Goal: Task Accomplishment & Management: Manage account settings

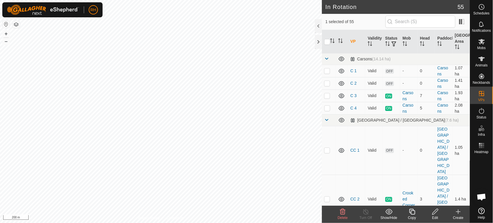
checkbox input "true"
checkbox input "false"
checkbox input "true"
checkbox input "false"
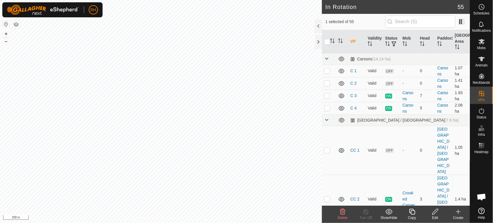
checkbox input "true"
checkbox input "false"
click at [482, 7] on icon at bounding box center [482, 7] width 1 height 2
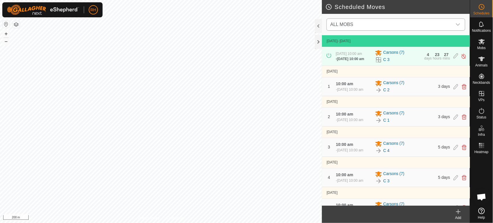
click at [393, 24] on span "ALL MOBS" at bounding box center [390, 25] width 124 height 12
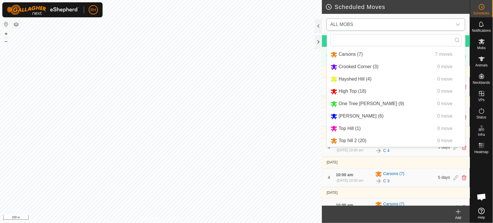
click at [355, 92] on li "High Top (18) 0 move" at bounding box center [396, 92] width 138 height 12
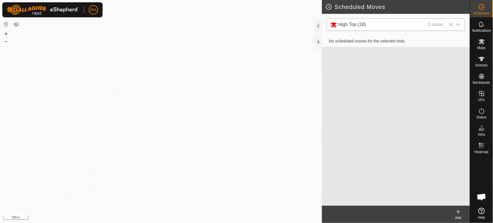
click at [458, 211] on icon at bounding box center [458, 211] width 7 height 7
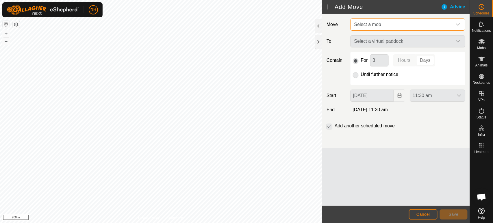
click at [393, 23] on span "Select a mob" at bounding box center [402, 25] width 100 height 12
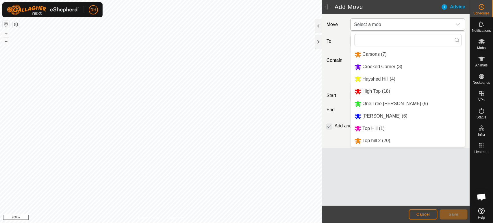
click at [367, 92] on li "High Top (18)" at bounding box center [408, 92] width 114 height 12
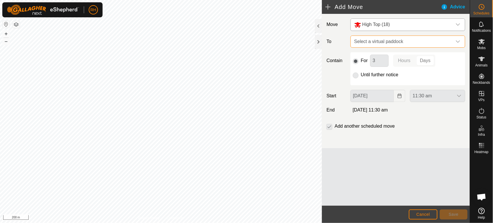
click at [393, 42] on span "Select a virtual paddock" at bounding box center [402, 42] width 100 height 12
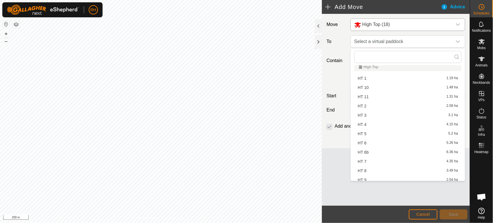
scroll to position [193, 0]
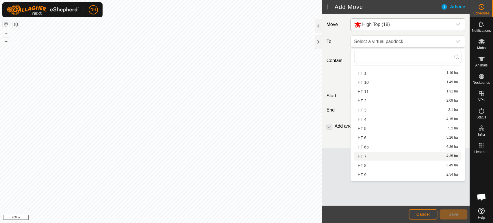
click at [373, 154] on li "HT 7 4.35 ha" at bounding box center [407, 156] width 107 height 9
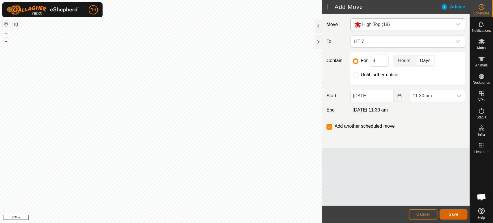
click at [449, 214] on span "Save" at bounding box center [454, 214] width 10 height 5
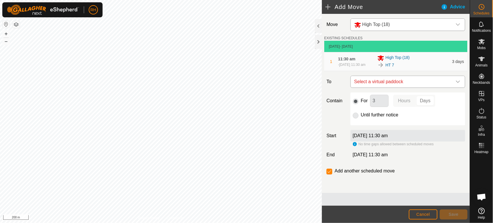
click at [405, 82] on span "Select a virtual paddock" at bounding box center [402, 82] width 100 height 12
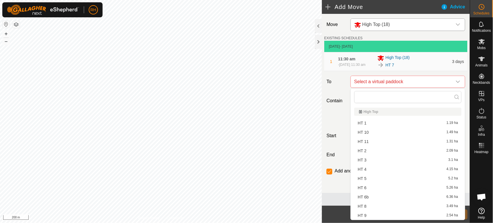
click at [364, 184] on li "HT 6 5.26 ha" at bounding box center [407, 188] width 107 height 9
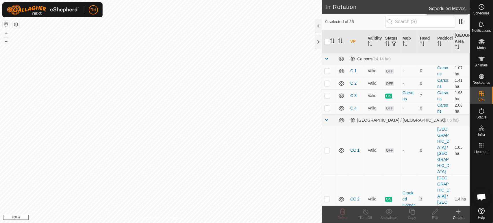
click at [487, 5] on es-schedule-vp-svg-icon at bounding box center [482, 6] width 10 height 9
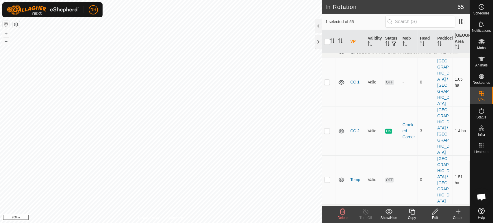
scroll to position [193, 0]
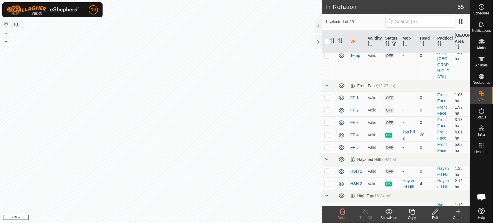
click at [438, 212] on icon at bounding box center [435, 211] width 7 height 7
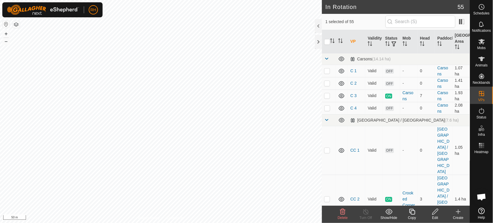
click at [436, 212] on icon at bounding box center [435, 212] width 6 height 6
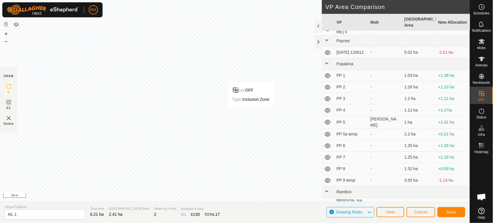
scroll to position [514, 0]
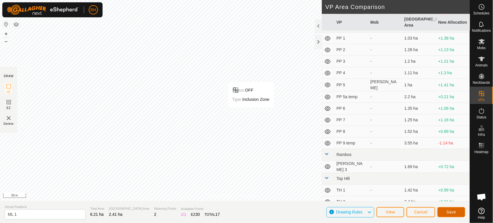
click at [453, 212] on span "Save" at bounding box center [452, 212] width 10 height 5
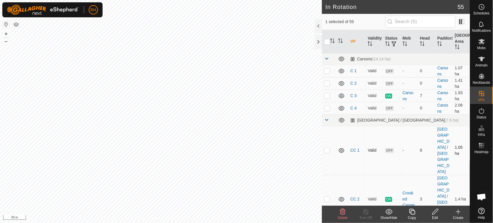
checkbox input "true"
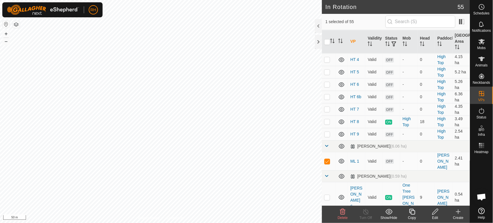
scroll to position [417, 0]
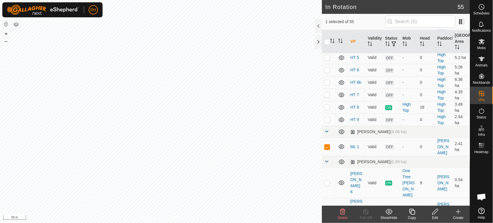
click at [435, 212] on icon at bounding box center [435, 211] width 7 height 7
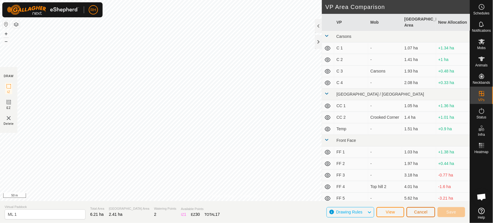
click at [420, 213] on span "Cancel" at bounding box center [421, 212] width 14 height 5
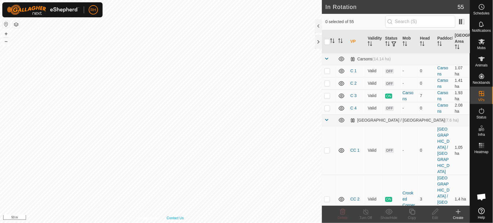
checkbox input "true"
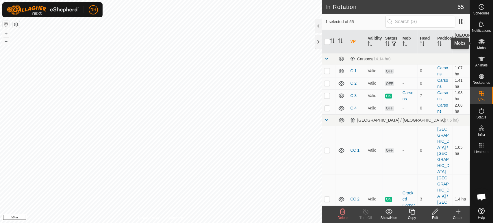
click at [482, 42] on icon at bounding box center [482, 41] width 6 height 5
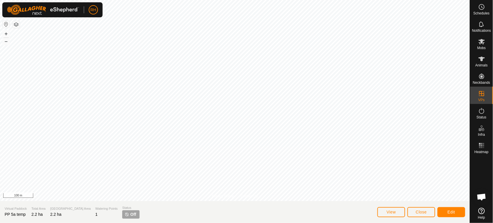
click at [235, 196] on div "Privacy Policy Contact Us" at bounding box center [235, 196] width 46 height 5
click at [235, 195] on div "Privacy Policy Contact Us" at bounding box center [235, 196] width 46 height 5
click at [423, 211] on span "Close" at bounding box center [421, 212] width 11 height 5
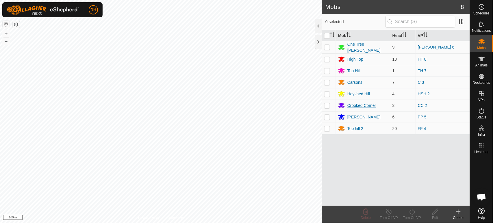
click at [368, 104] on div "Crooked Corner" at bounding box center [361, 106] width 29 height 6
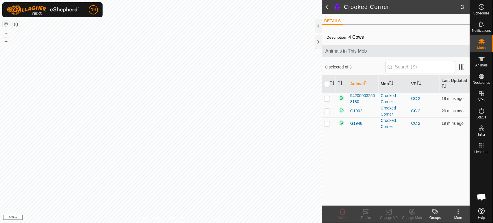
click at [353, 38] on span "4 Cows" at bounding box center [356, 37] width 20 height 10
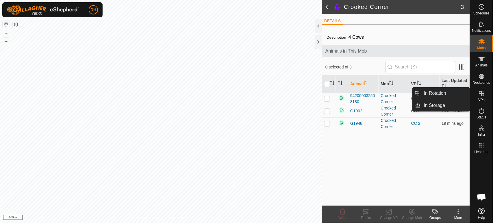
click at [481, 93] on icon at bounding box center [481, 93] width 7 height 7
click at [443, 94] on link "In Rotation" at bounding box center [445, 94] width 49 height 12
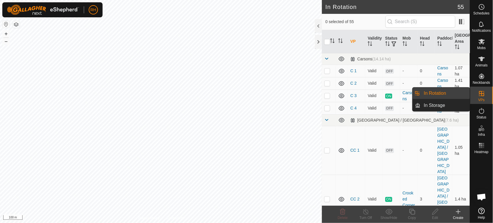
click at [434, 92] on link "In Rotation" at bounding box center [445, 94] width 49 height 12
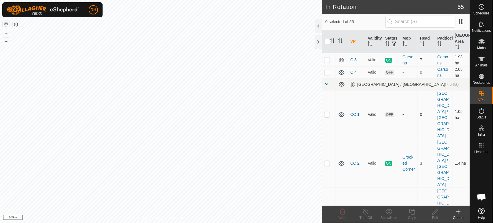
scroll to position [32, 0]
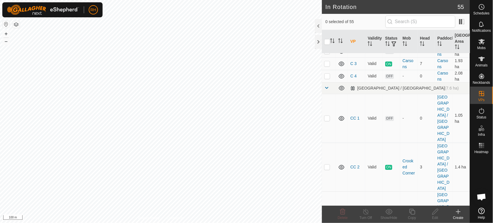
click at [325, 214] on p-checkbox at bounding box center [327, 216] width 6 height 5
click at [328, 214] on p-checkbox at bounding box center [327, 216] width 6 height 5
click at [342, 211] on icon at bounding box center [342, 211] width 7 height 7
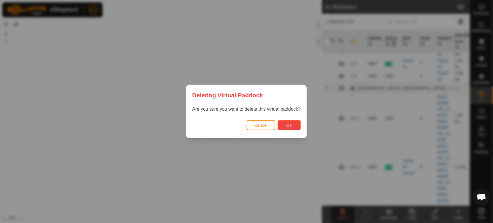
click at [289, 124] on span "Ok" at bounding box center [288, 125] width 5 height 5
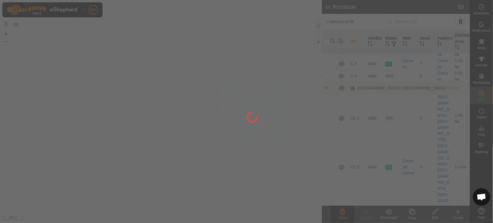
checkbox input "false"
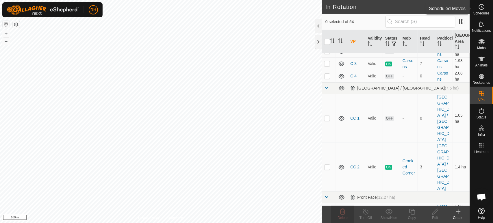
click at [482, 8] on icon at bounding box center [482, 7] width 1 height 2
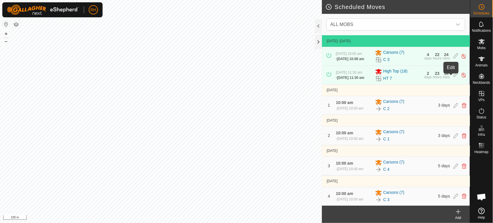
click at [454, 78] on icon at bounding box center [456, 75] width 5 height 6
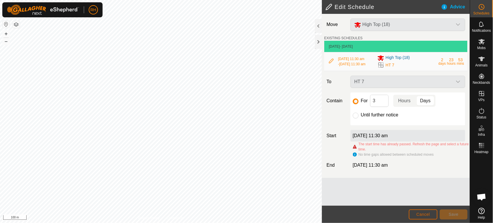
click at [421, 214] on span "Cancel" at bounding box center [424, 214] width 14 height 5
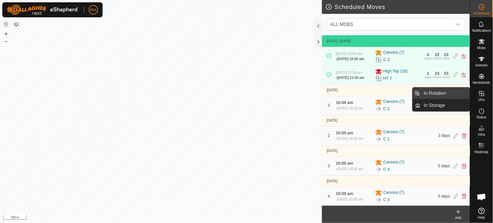
click at [457, 94] on link "In Rotation" at bounding box center [445, 94] width 49 height 12
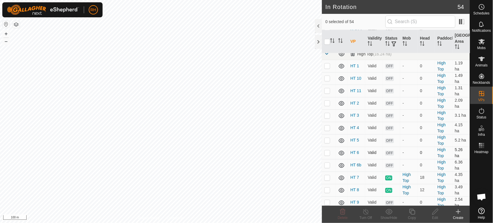
scroll to position [289, 0]
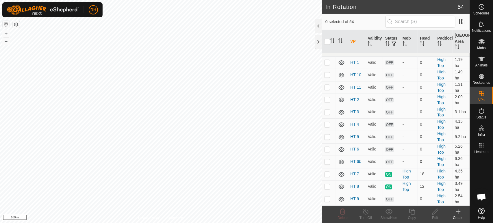
click at [327, 172] on p-checkbox at bounding box center [327, 174] width 6 height 5
checkbox input "true"
click at [368, 212] on icon at bounding box center [365, 211] width 7 height 7
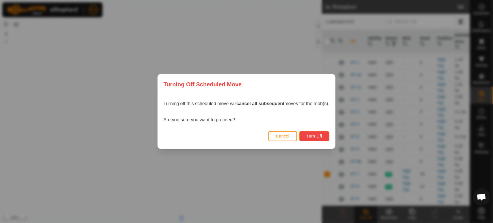
click at [308, 136] on span "Turn Off" at bounding box center [315, 136] width 16 height 5
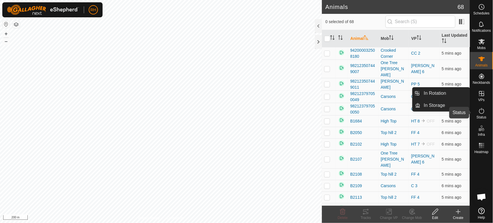
click at [481, 110] on icon at bounding box center [481, 111] width 7 height 7
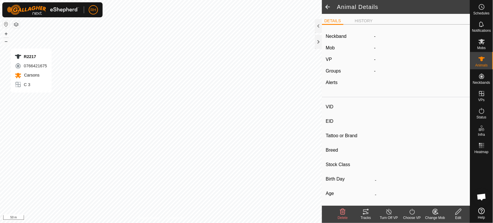
type input "R2217"
type input "982123797050056"
type input "-"
type input "Angus"
type input "Cow"
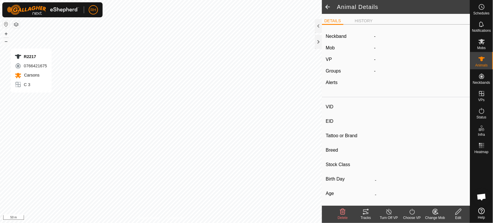
type input "10/2022"
type input "3 years"
type input "Pregnant"
type input "-1 kg"
type input "-"
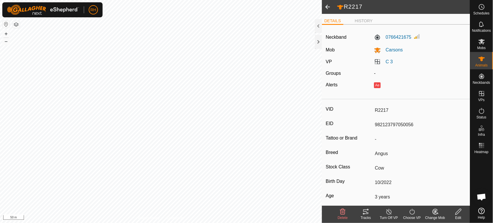
click at [389, 211] on icon at bounding box center [388, 212] width 5 height 6
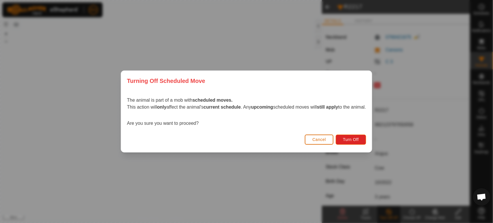
click at [318, 138] on span "Cancel" at bounding box center [319, 139] width 14 height 5
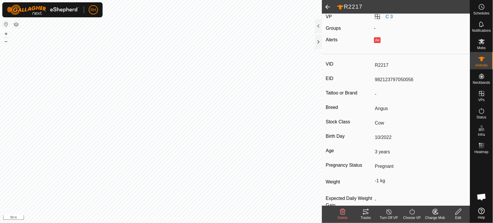
scroll to position [60, 0]
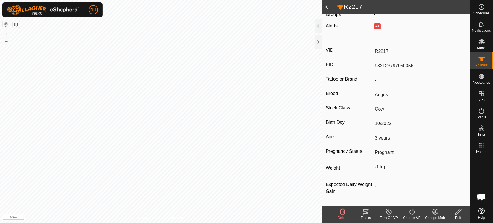
click at [412, 213] on icon at bounding box center [412, 211] width 7 height 7
click at [414, 211] on icon at bounding box center [412, 211] width 7 height 7
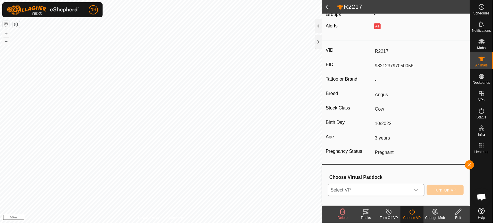
click at [379, 190] on span "Select VP" at bounding box center [369, 190] width 82 height 12
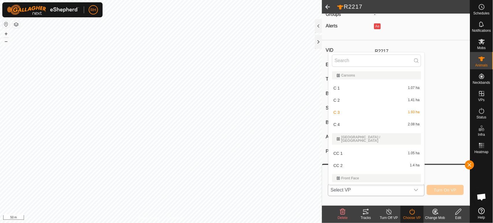
scroll to position [9, 0]
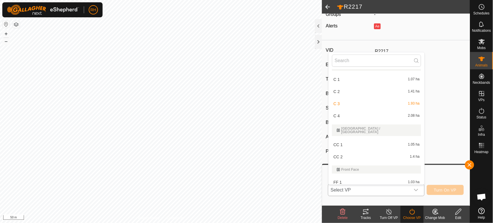
click at [341, 114] on li "C 4 2.08 ha" at bounding box center [377, 116] width 96 height 12
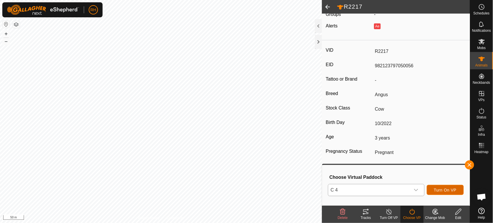
click at [446, 189] on span "Turn On VP" at bounding box center [445, 190] width 23 height 5
click at [481, 62] on icon at bounding box center [481, 58] width 7 height 7
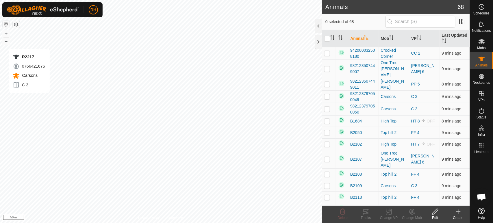
checkbox input "true"
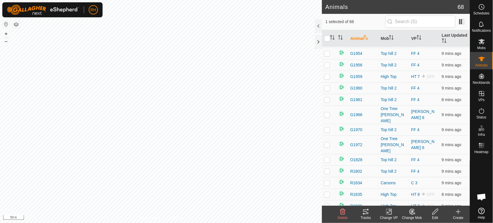
scroll to position [514, 0]
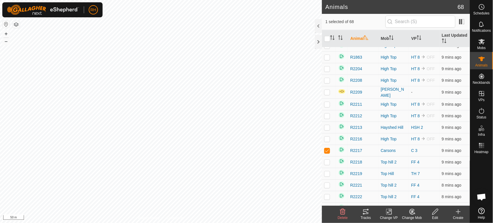
click at [436, 213] on icon at bounding box center [435, 212] width 6 height 6
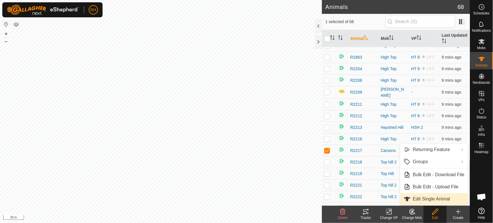
click at [422, 198] on link "Edit Single Animal" at bounding box center [434, 199] width 68 height 12
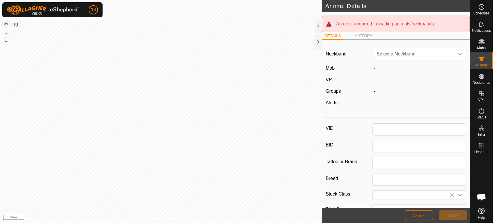
click at [410, 214] on button "Cancel" at bounding box center [419, 215] width 29 height 10
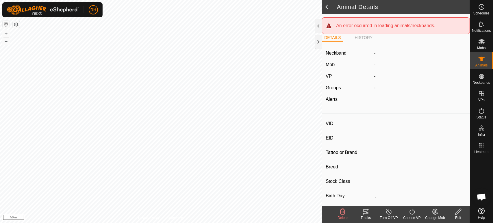
click at [328, 7] on span at bounding box center [328, 7] width 12 height 14
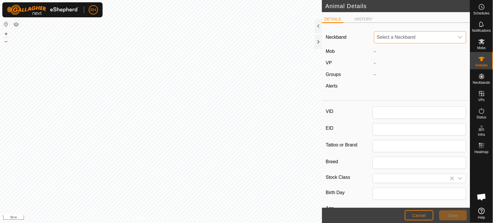
click at [407, 37] on span "Select a Neckband" at bounding box center [414, 38] width 80 height 12
click at [482, 42] on icon at bounding box center [482, 41] width 6 height 5
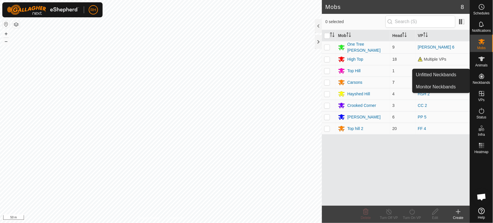
click at [328, 81] on p-checkbox at bounding box center [327, 82] width 6 height 5
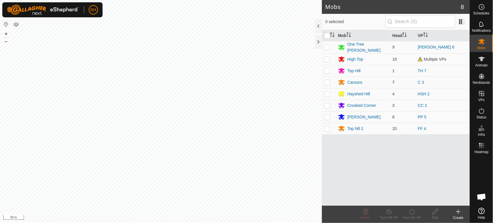
click at [328, 81] on p-checkbox at bounding box center [327, 82] width 6 height 5
checkbox input "true"
click at [389, 212] on line at bounding box center [389, 212] width 5 height 5
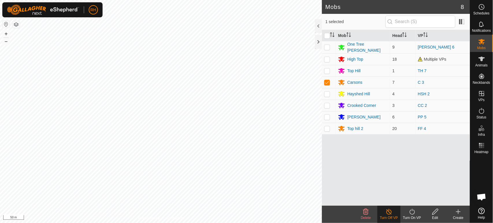
click at [412, 214] on icon at bounding box center [412, 211] width 7 height 7
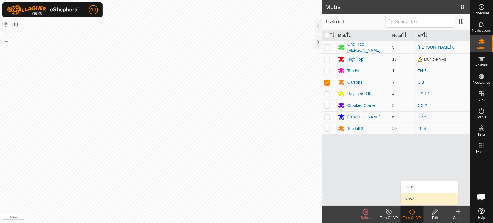
click at [413, 200] on link "Now" at bounding box center [429, 199] width 57 height 12
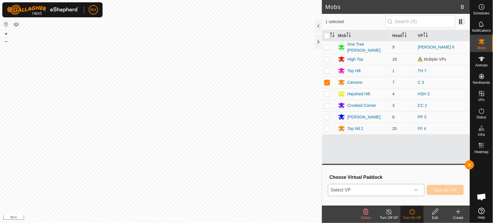
click at [381, 192] on span "Select VP" at bounding box center [369, 190] width 82 height 12
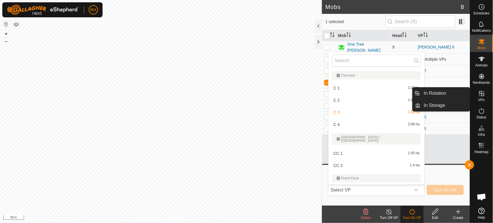
click at [484, 96] on icon at bounding box center [481, 93] width 5 height 5
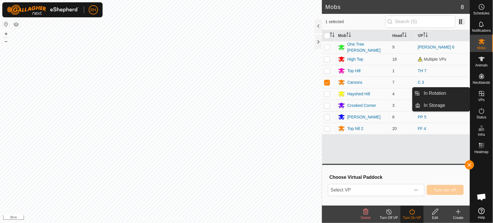
click at [484, 96] on icon at bounding box center [481, 93] width 5 height 5
click at [447, 95] on link "In Rotation" at bounding box center [445, 94] width 49 height 12
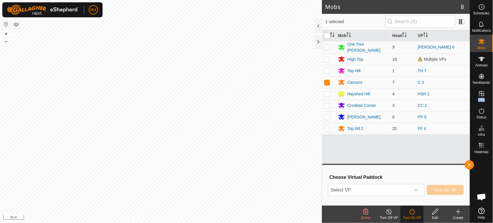
click at [470, 223] on p-menu "In Rotation In Storage" at bounding box center [470, 223] width 0 height 0
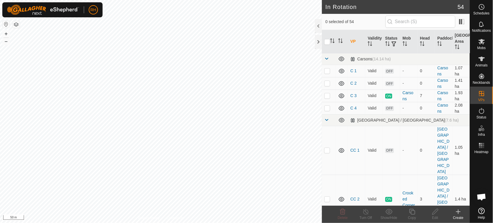
click at [458, 212] on icon at bounding box center [458, 211] width 7 height 7
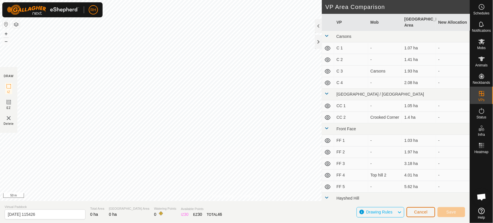
click at [415, 210] on span "Cancel" at bounding box center [421, 212] width 14 height 5
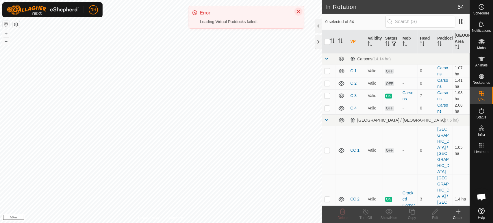
click at [299, 11] on icon "Close" at bounding box center [299, 12] width 4 height 4
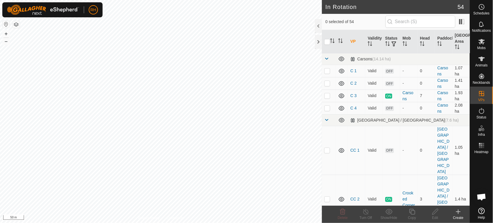
checkbox input "true"
click at [413, 212] on icon at bounding box center [412, 211] width 7 height 7
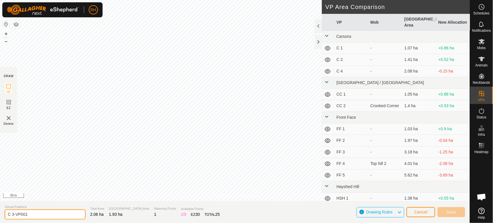
click at [34, 214] on input "C 3-VP001" at bounding box center [45, 215] width 81 height 10
type input "C 3a"
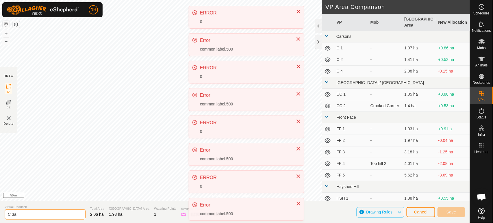
click at [27, 218] on input "C 3a" at bounding box center [45, 215] width 81 height 10
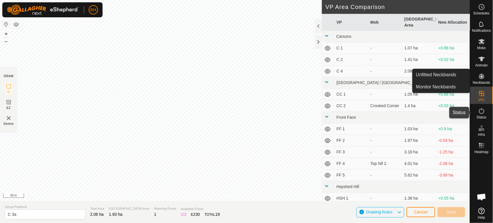
click at [482, 110] on icon at bounding box center [481, 111] width 5 height 6
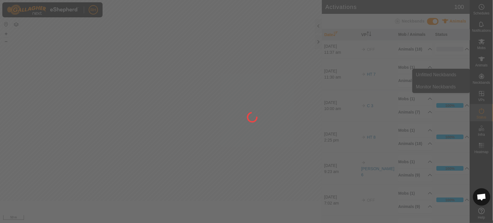
click at [482, 112] on div at bounding box center [246, 111] width 493 height 223
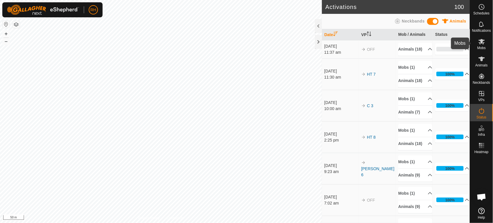
click at [482, 43] on icon at bounding box center [482, 41] width 6 height 5
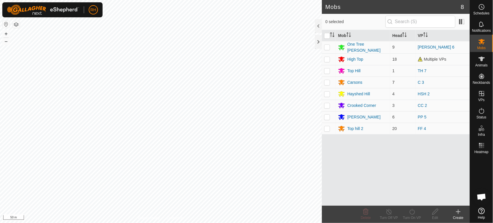
click at [327, 82] on p-checkbox at bounding box center [327, 82] width 6 height 5
checkbox input "true"
click at [411, 210] on icon at bounding box center [412, 211] width 7 height 7
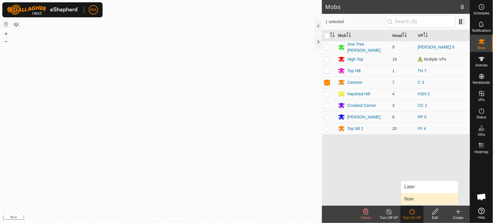
click at [411, 199] on link "Now" at bounding box center [429, 199] width 57 height 12
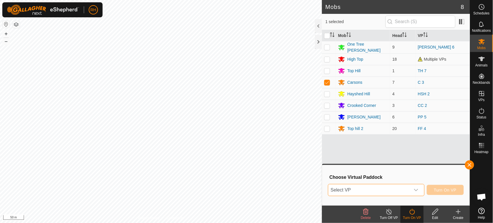
click at [409, 190] on span "Select VP" at bounding box center [369, 190] width 82 height 12
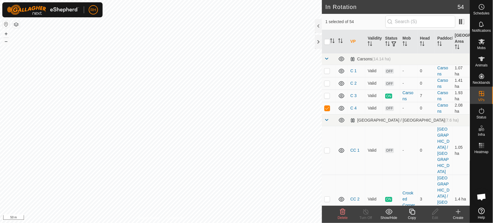
click at [413, 212] on icon at bounding box center [412, 211] width 7 height 7
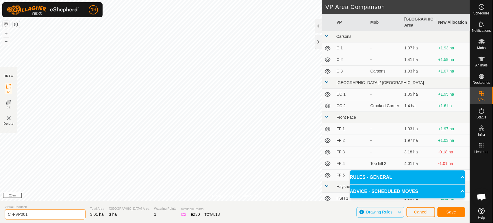
click at [34, 214] on input "C 4-VP001" at bounding box center [45, 215] width 81 height 10
type input "C 3a"
click at [451, 213] on span "Save" at bounding box center [452, 212] width 10 height 5
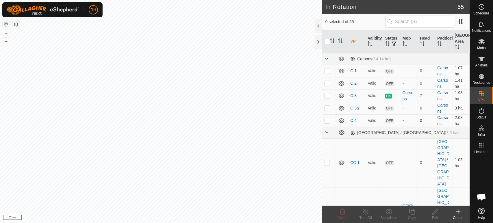
click at [327, 108] on p-checkbox at bounding box center [327, 108] width 6 height 5
checkbox input "true"
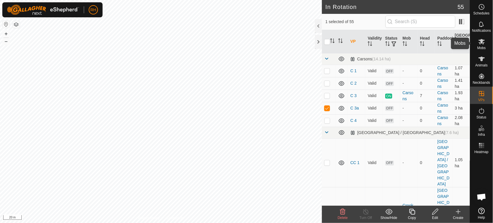
click at [481, 41] on icon at bounding box center [482, 41] width 6 height 5
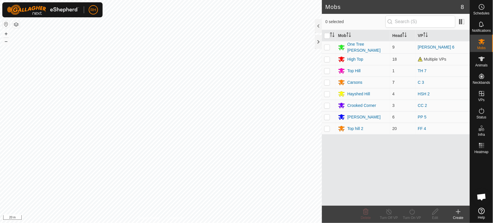
click at [329, 82] on p-checkbox at bounding box center [327, 82] width 6 height 5
click at [327, 82] on p-checkbox at bounding box center [327, 82] width 6 height 5
checkbox input "true"
click at [410, 212] on icon at bounding box center [412, 211] width 7 height 7
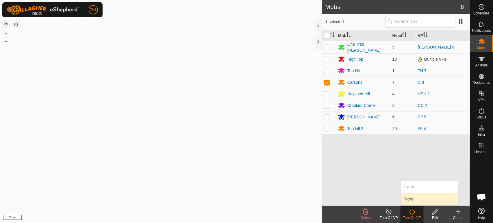
click at [412, 197] on link "Now" at bounding box center [429, 199] width 57 height 12
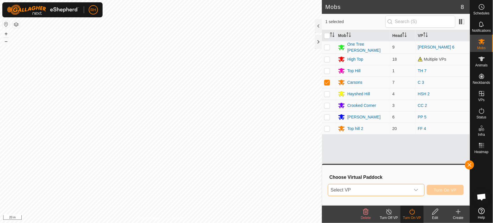
click at [394, 190] on span "Select VP" at bounding box center [369, 190] width 82 height 12
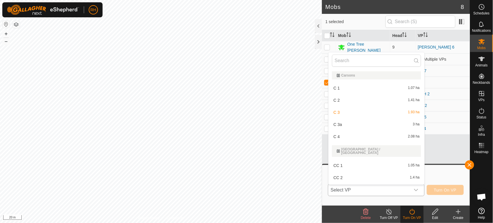
click at [344, 123] on li "C 3a 3 ha" at bounding box center [377, 125] width 96 height 12
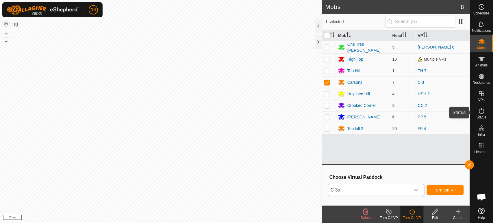
click at [482, 110] on icon at bounding box center [481, 111] width 7 height 7
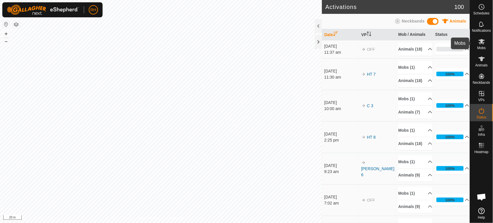
click at [483, 42] on icon at bounding box center [481, 41] width 7 height 7
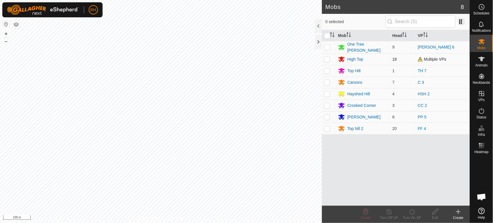
click at [327, 58] on p-checkbox at bounding box center [327, 59] width 6 height 5
checkbox input "true"
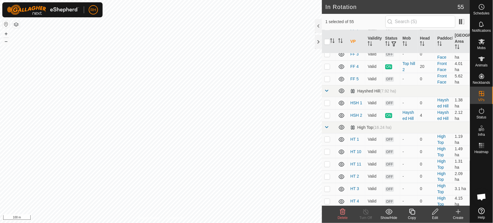
scroll to position [289, 0]
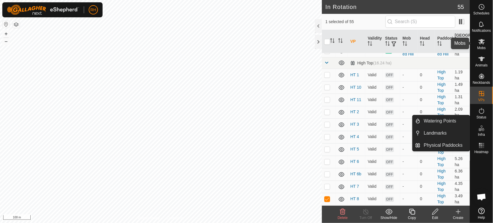
click at [483, 43] on icon at bounding box center [481, 41] width 7 height 7
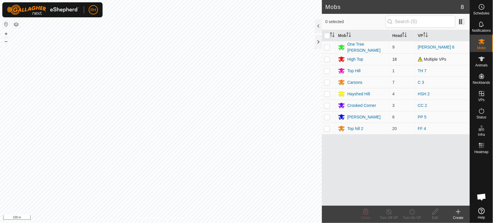
click at [327, 59] on p-checkbox at bounding box center [327, 59] width 6 height 5
checkbox input "true"
click at [412, 212] on icon at bounding box center [412, 211] width 7 height 7
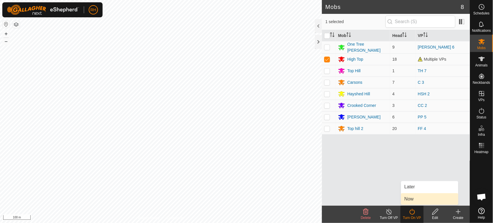
click at [410, 199] on link "Now" at bounding box center [429, 199] width 57 height 12
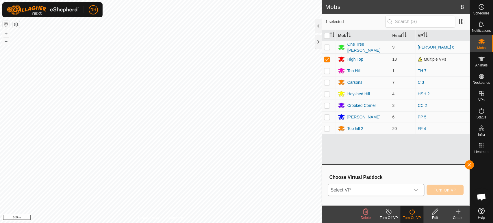
click at [392, 192] on span "Select VP" at bounding box center [369, 190] width 82 height 12
drag, startPoint x: 392, startPoint y: 192, endPoint x: 383, endPoint y: 191, distance: 9.0
click at [392, 192] on span "Select VP" at bounding box center [369, 190] width 82 height 12
click at [373, 191] on span "Select VP" at bounding box center [369, 190] width 82 height 12
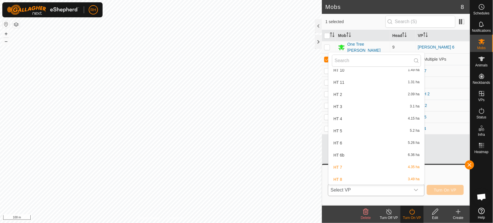
scroll to position [289, 0]
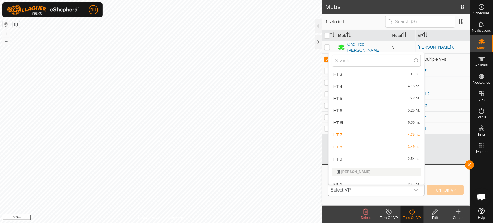
click at [363, 141] on li "HT 8 3.49 ha" at bounding box center [377, 147] width 96 height 12
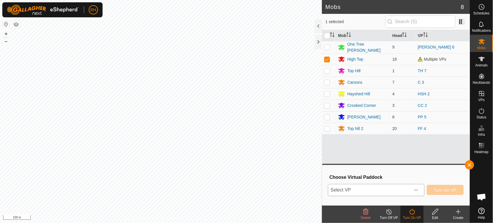
click at [363, 152] on div "HT 8 3.49 ha" at bounding box center [376, 154] width 89 height 5
click at [446, 189] on span "Turn On VP" at bounding box center [445, 190] width 23 height 5
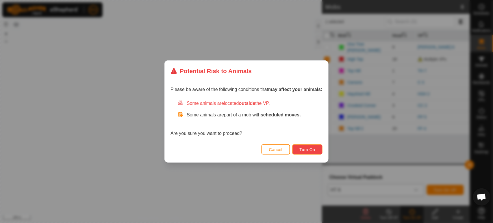
click at [311, 147] on span "Turn On" at bounding box center [308, 149] width 16 height 5
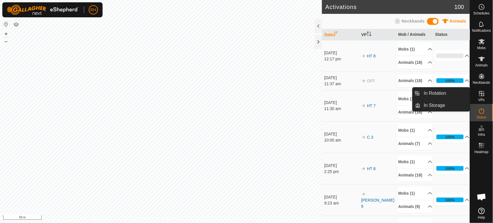
click at [483, 97] on icon at bounding box center [481, 93] width 7 height 7
click at [436, 97] on link "In Rotation" at bounding box center [445, 94] width 49 height 12
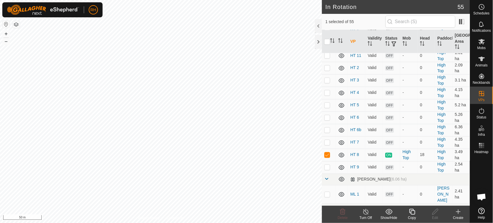
scroll to position [321, 0]
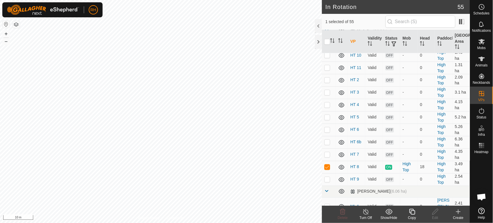
click at [161, 223] on html "RH Schedules Notifications Mobs Animals Neckbands VPs Status Infra Heatmap Help…" at bounding box center [246, 111] width 493 height 223
